Goal: Find specific fact: Find specific fact

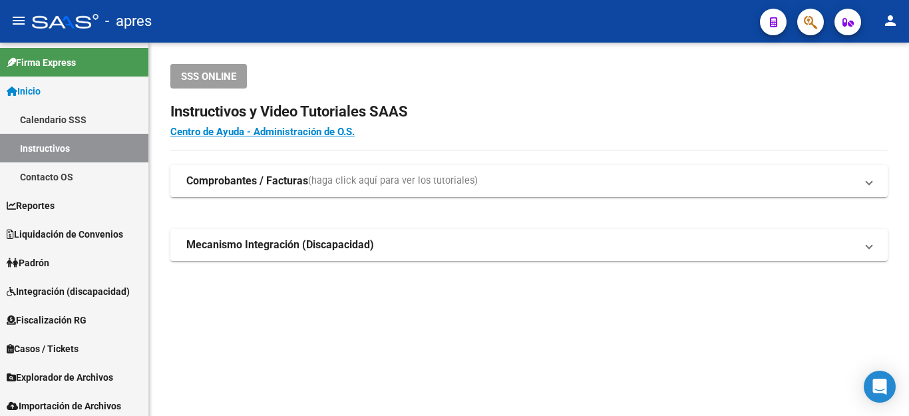
click at [799, 28] on button "button" at bounding box center [810, 22] width 27 height 27
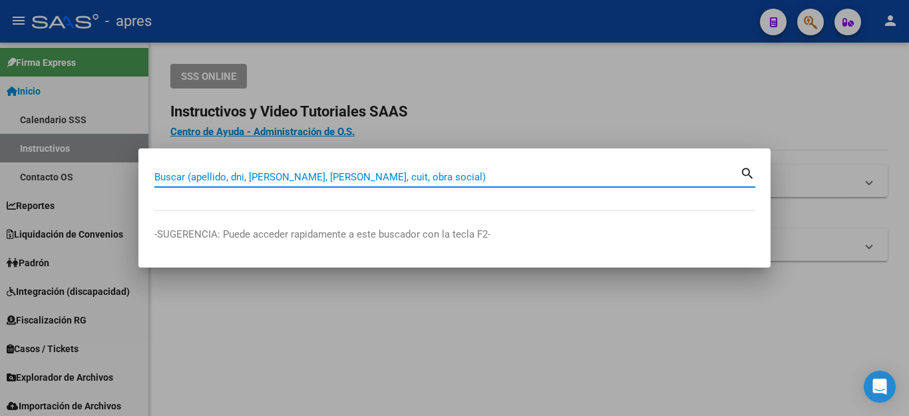
paste input "27347594062"
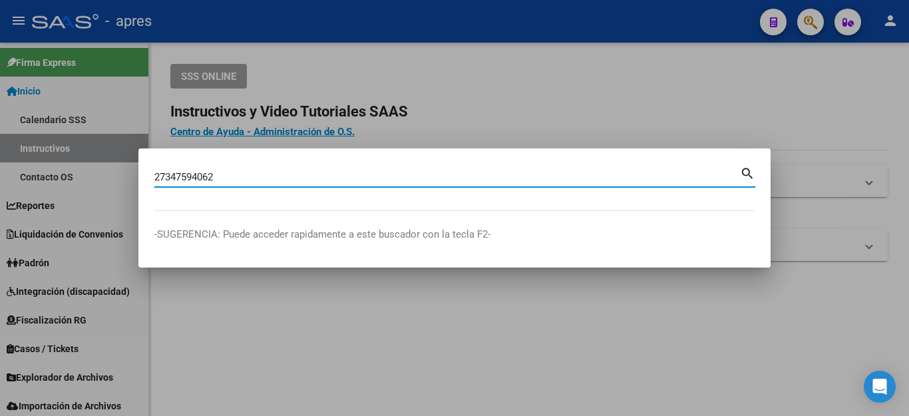
type input "27347594062"
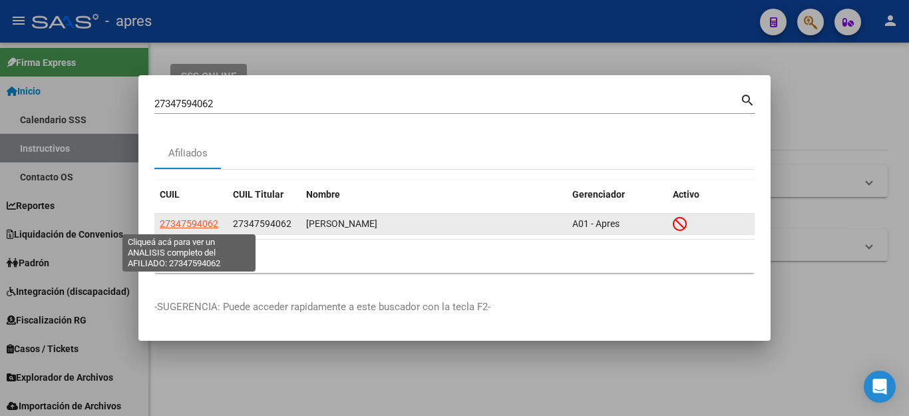
click at [190, 223] on span "27347594062" at bounding box center [189, 223] width 59 height 11
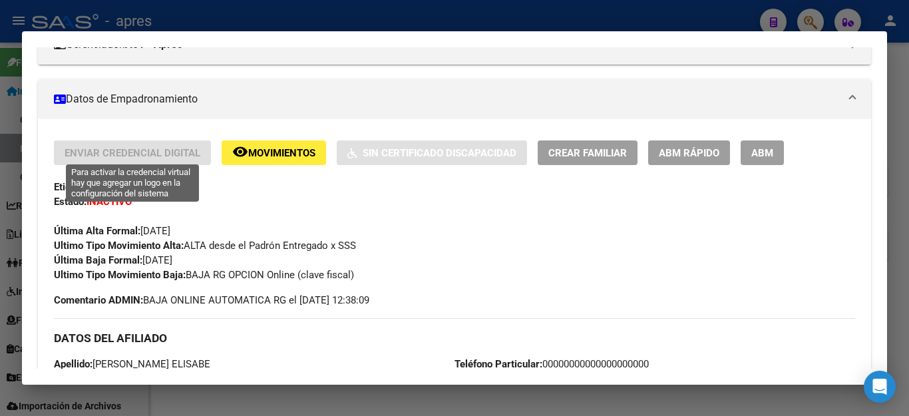
scroll to position [133, 0]
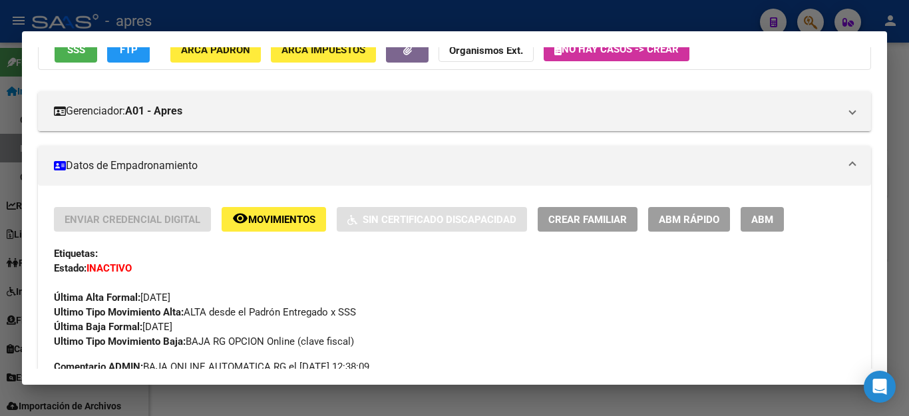
click at [73, 57] on button "SSS" at bounding box center [76, 49] width 43 height 25
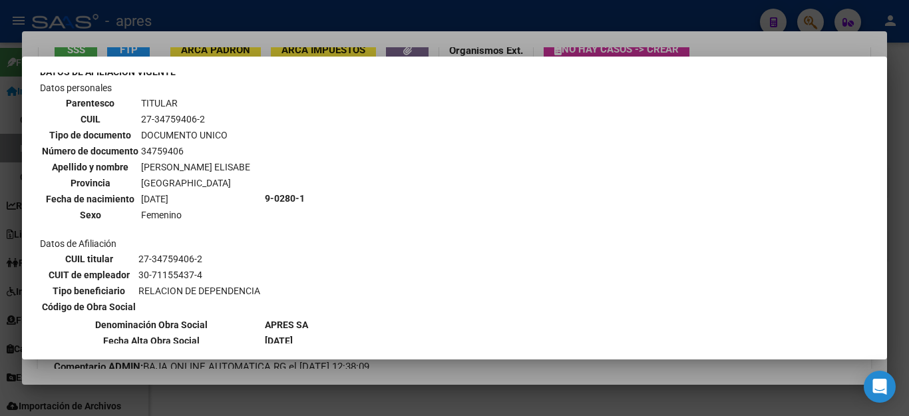
scroll to position [0, 0]
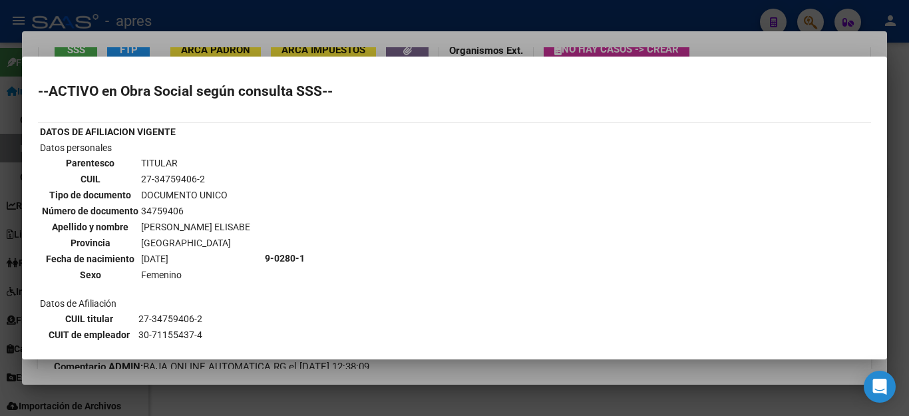
click at [762, 31] on div at bounding box center [454, 208] width 909 height 416
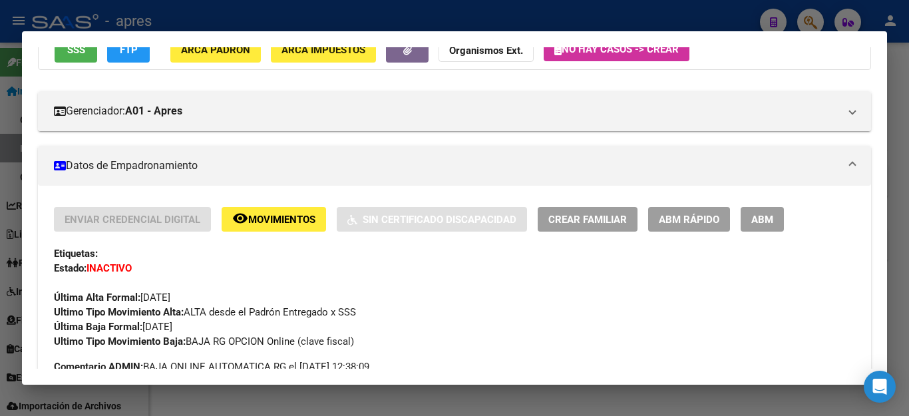
scroll to position [124, 0]
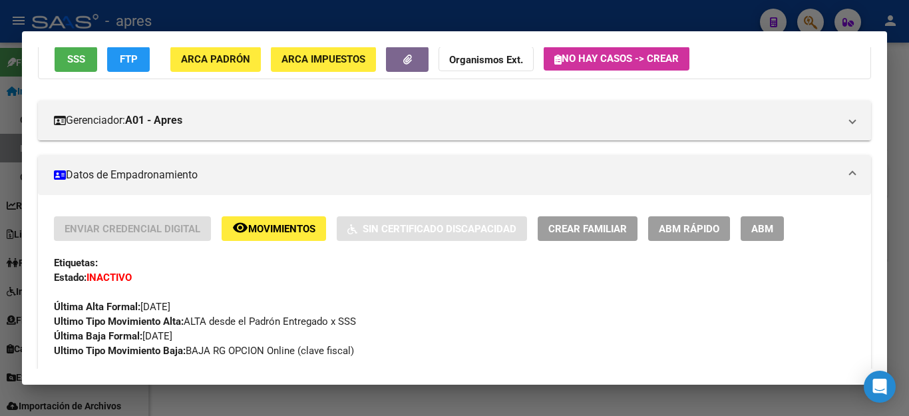
click at [695, 23] on div at bounding box center [454, 208] width 909 height 416
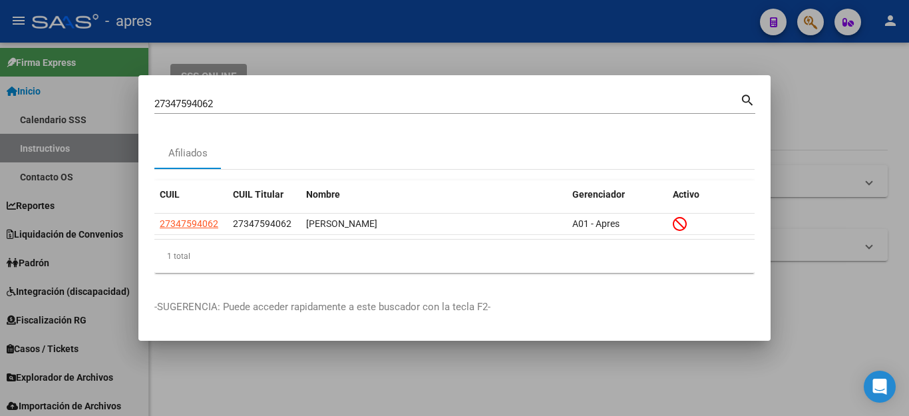
click at [333, 45] on div at bounding box center [454, 208] width 909 height 416
